Goal: Check status: Check status

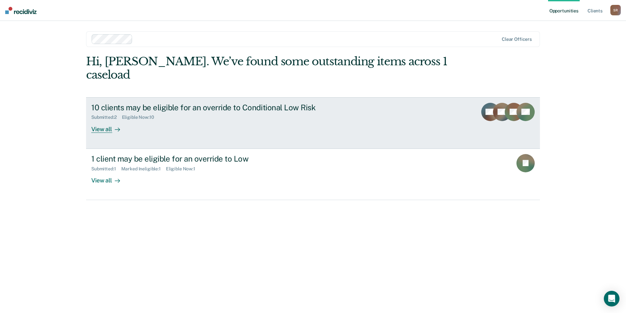
click at [101, 120] on div "View all" at bounding box center [109, 126] width 37 height 13
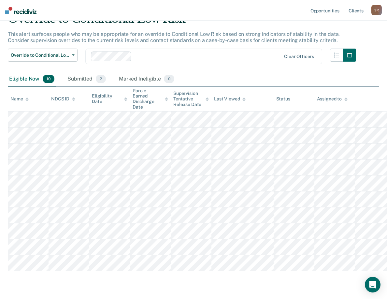
scroll to position [46, 0]
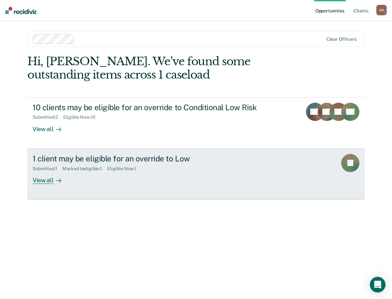
click at [86, 157] on div "1 client may be eligible for an override to Low" at bounding box center [147, 158] width 229 height 9
